Goal: Information Seeking & Learning: Learn about a topic

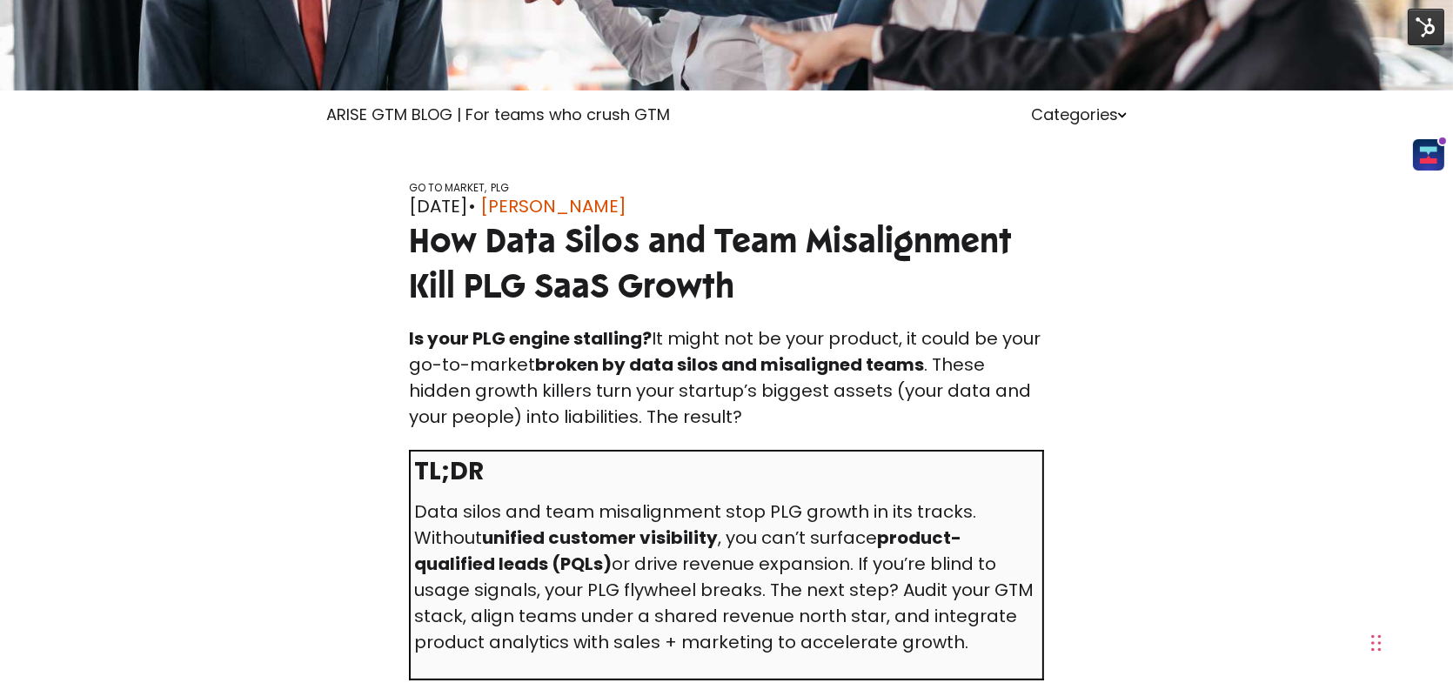
scroll to position [435, 0]
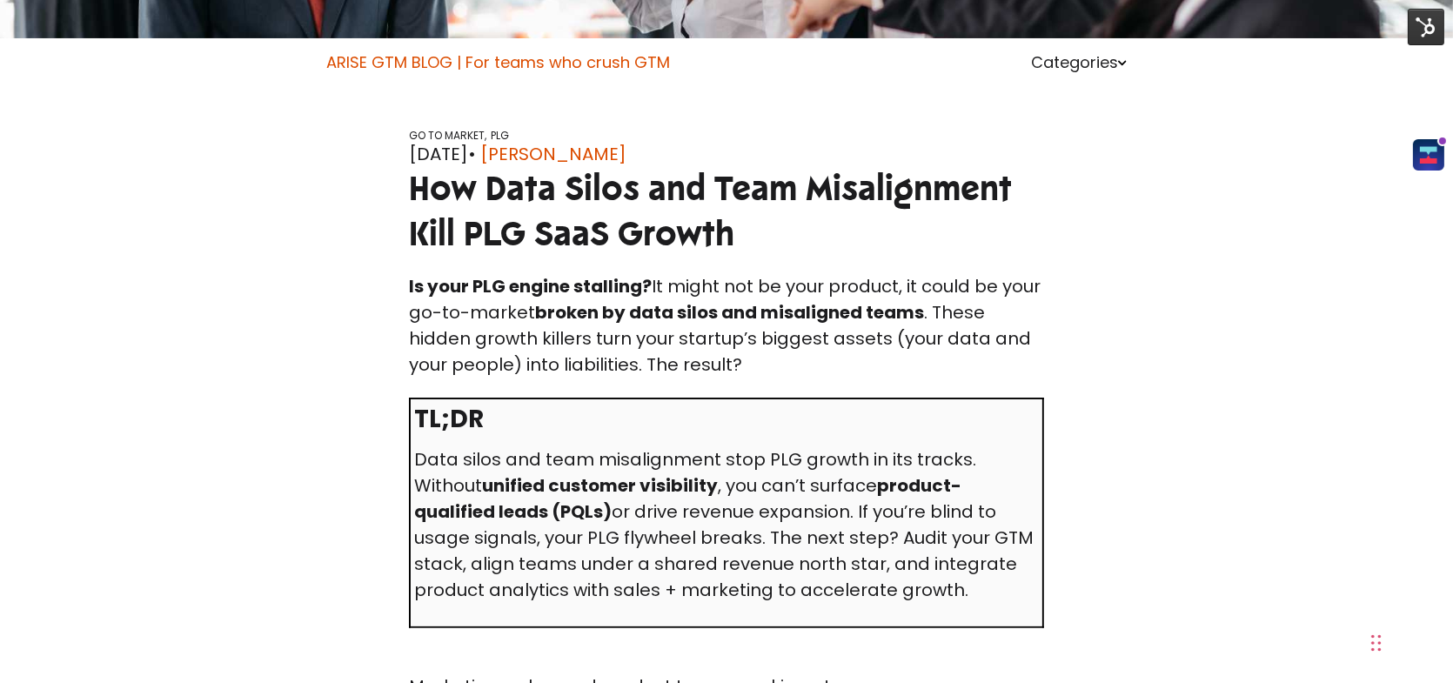
click at [436, 51] on link "ARISE GTM BLOG | For teams who crush GTM" at bounding box center [498, 62] width 344 height 22
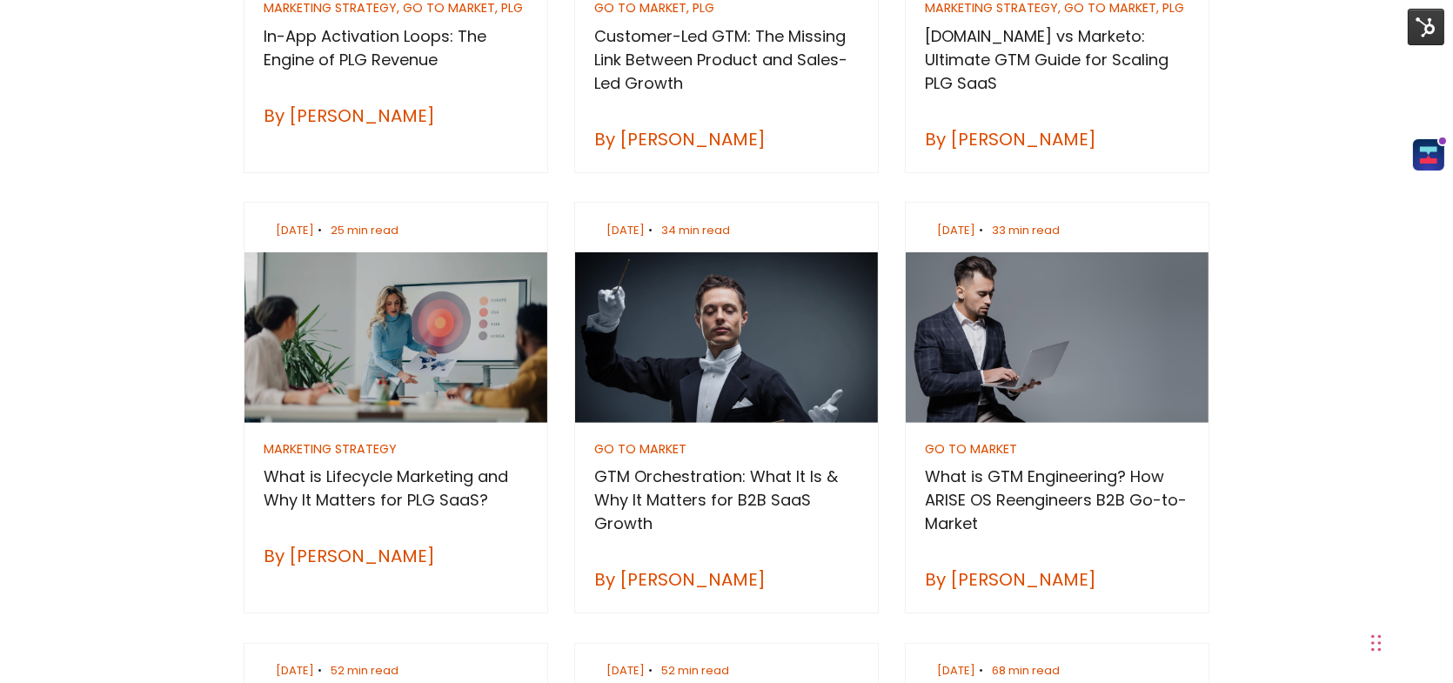
scroll to position [957, 0]
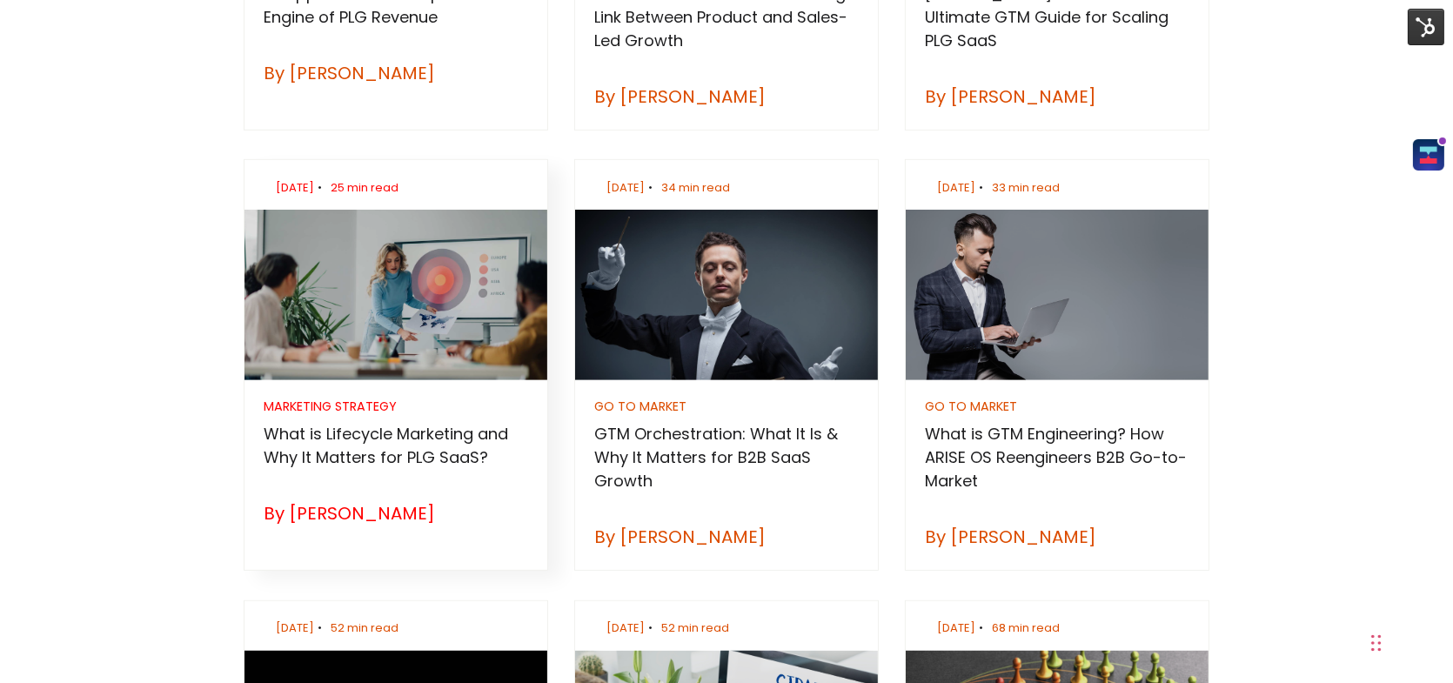
click at [339, 400] on div "MARKETING STRATEGY" at bounding box center [396, 406] width 264 height 12
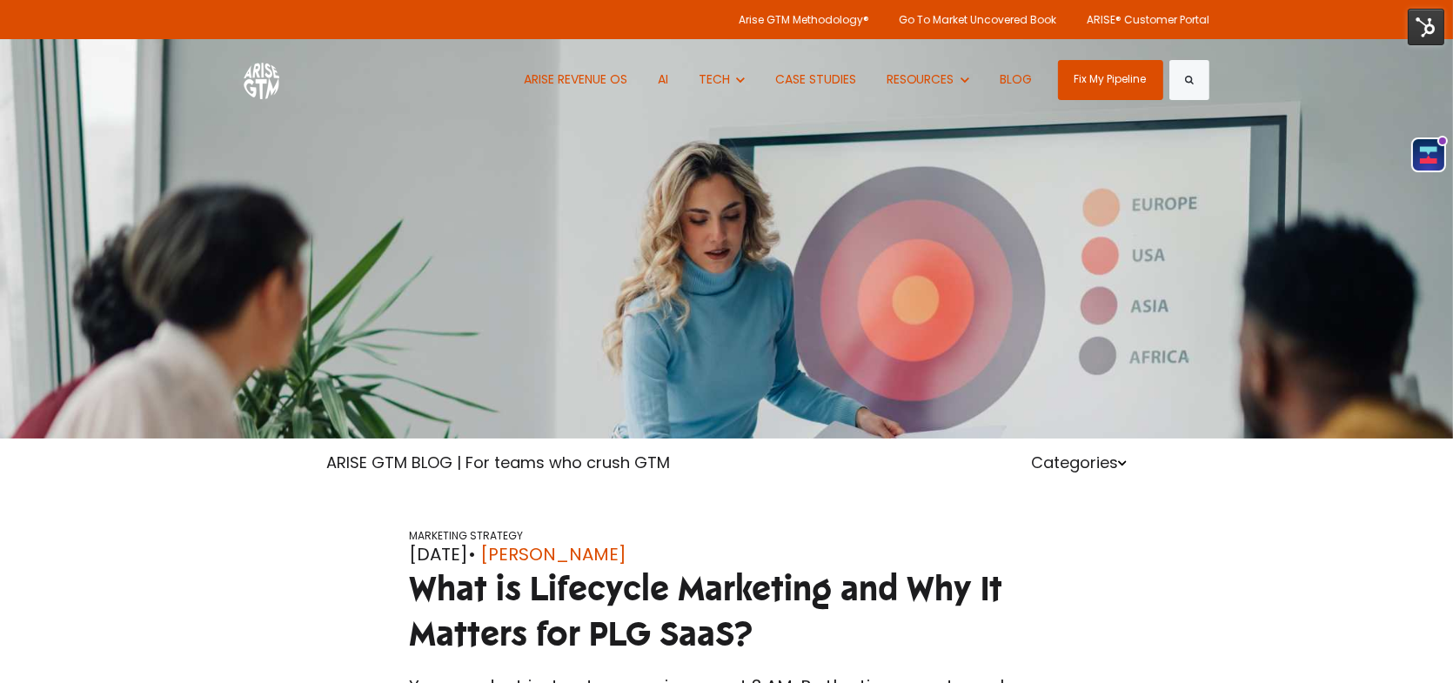
click at [1420, 28] on img at bounding box center [1426, 27] width 37 height 37
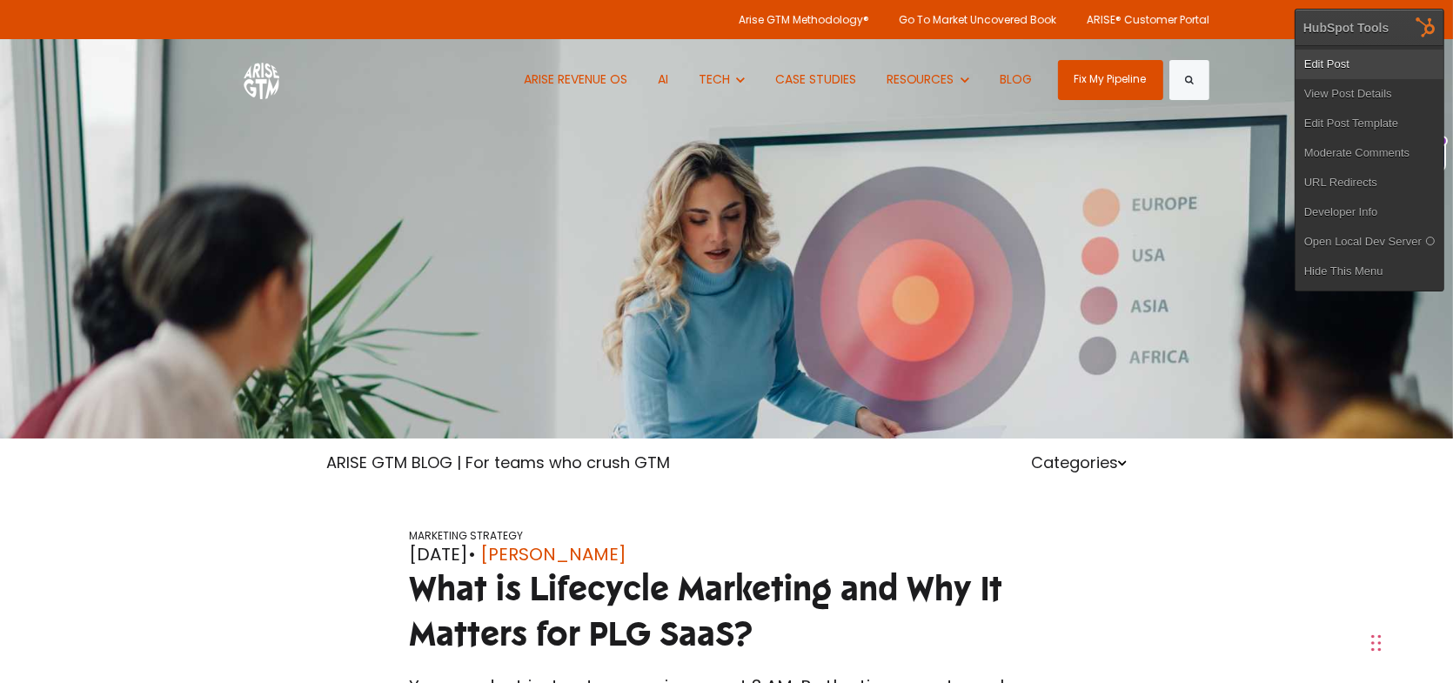
click at [1367, 52] on link "Edit Post" at bounding box center [1369, 65] width 148 height 30
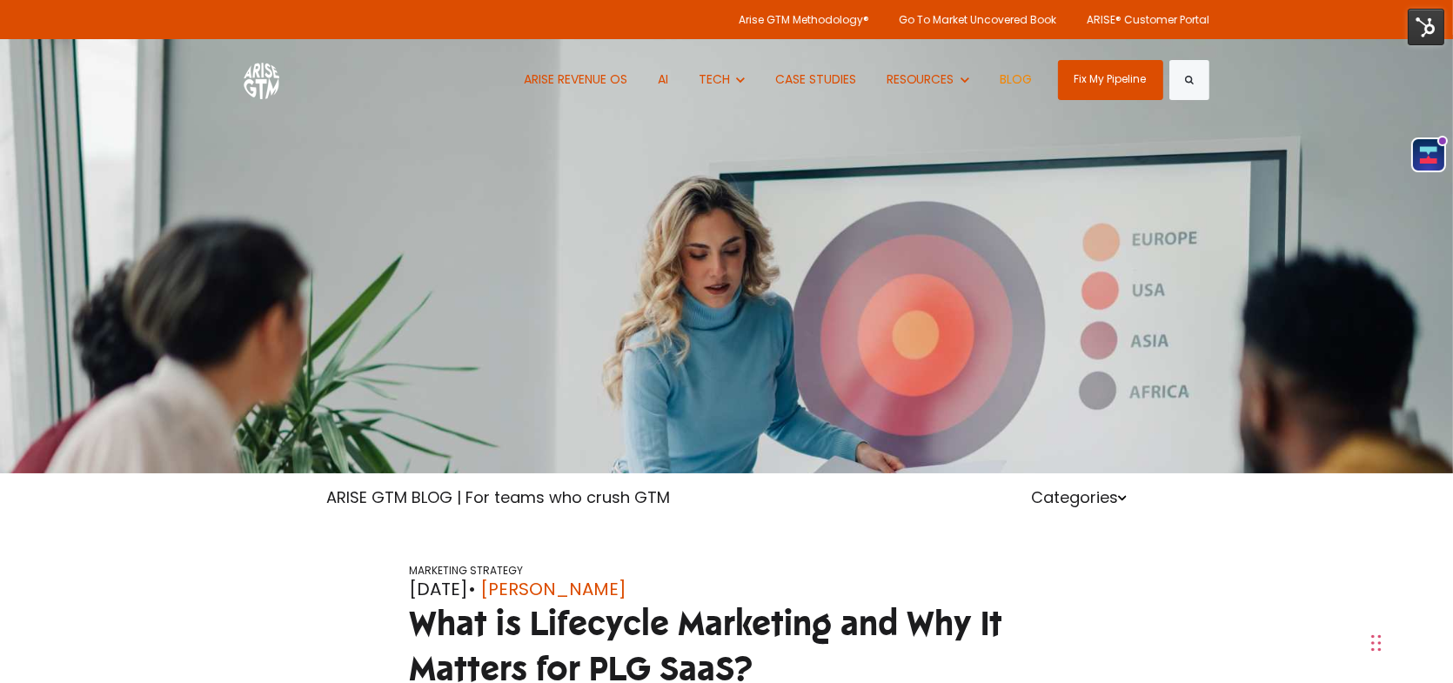
click at [1016, 75] on link "BLOG" at bounding box center [1015, 79] width 58 height 81
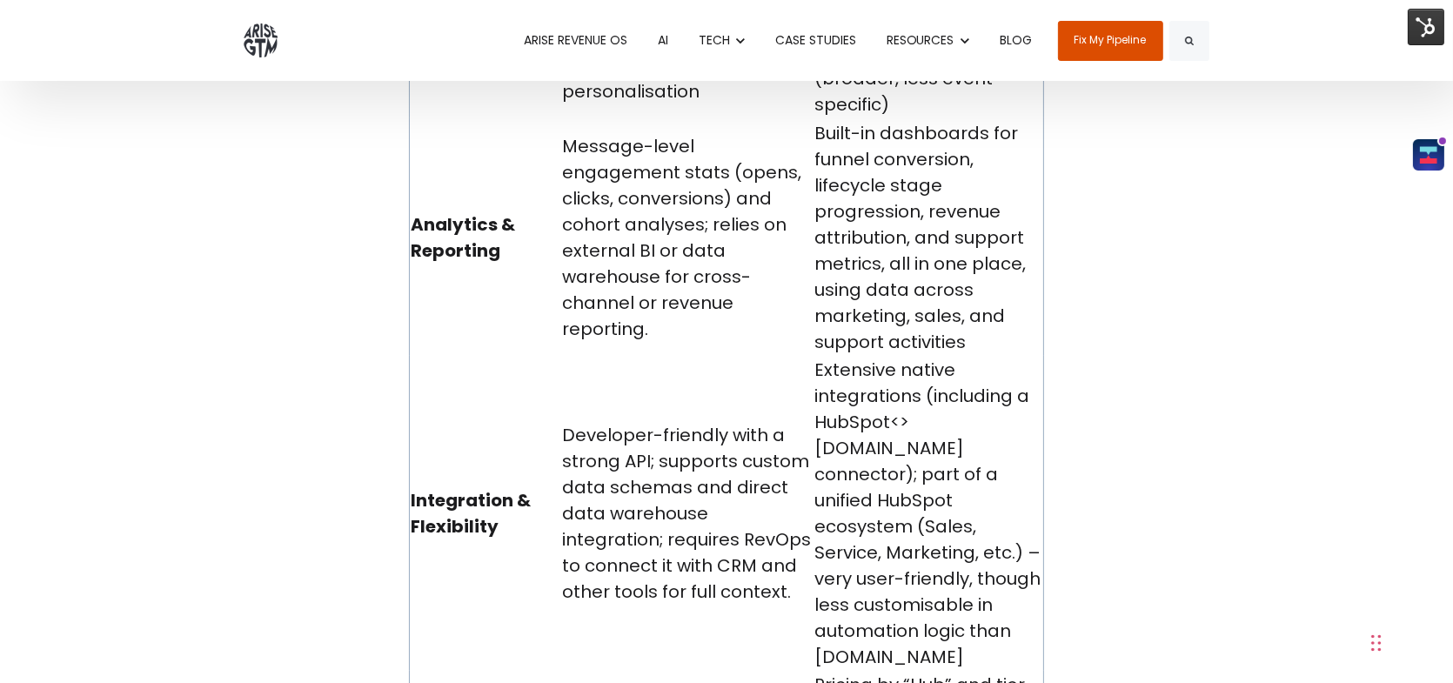
scroll to position [8525, 0]
